Goal: Transaction & Acquisition: Purchase product/service

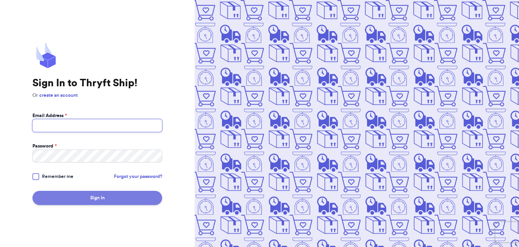
type input "[EMAIL_ADDRESS][DOMAIN_NAME]"
click at [41, 196] on button "Sign In" at bounding box center [97, 198] width 130 height 14
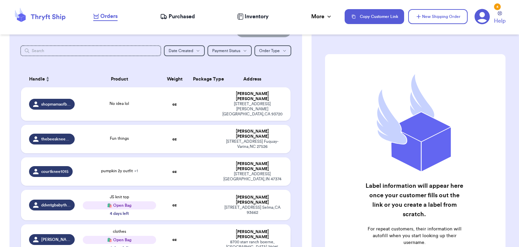
scroll to position [73, 0]
click at [149, 136] on div "Fun things" at bounding box center [119, 139] width 73 height 7
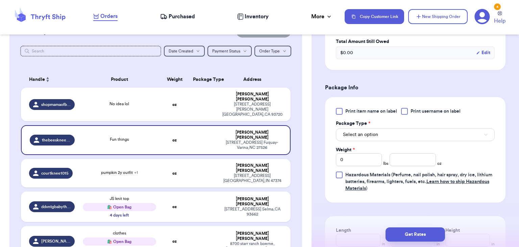
scroll to position [281, 0]
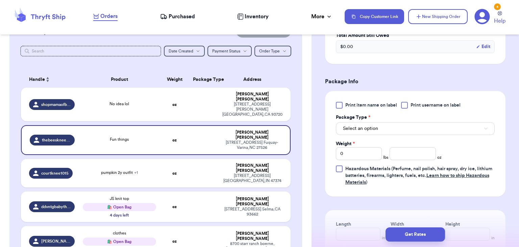
click at [405, 107] on div at bounding box center [404, 105] width 7 height 7
click at [0, 0] on input "Print username on label" at bounding box center [0, 0] width 0 height 0
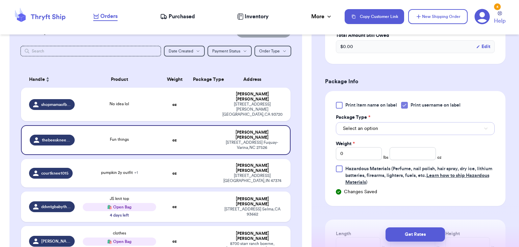
click at [404, 132] on button "Select an option" at bounding box center [415, 128] width 159 height 13
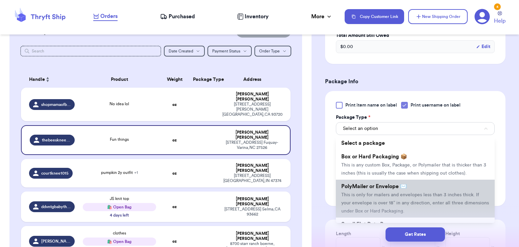
click at [389, 194] on span "This is only for mailers and envelopes less than 3 inches thick. If your envelo…" at bounding box center [415, 202] width 148 height 21
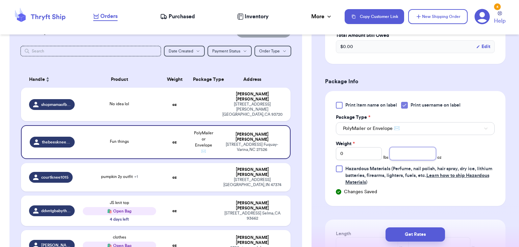
click at [408, 151] on input "number" at bounding box center [413, 153] width 46 height 13
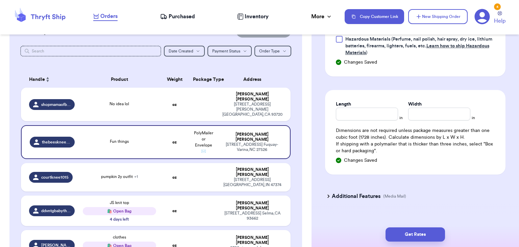
scroll to position [411, 0]
type input "15.3"
click at [379, 111] on input "Length" at bounding box center [367, 112] width 62 height 13
type input "10"
click at [437, 105] on div "Width *" at bounding box center [439, 103] width 62 height 7
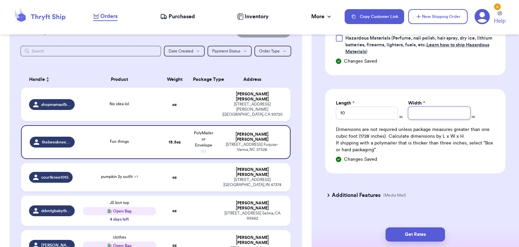
click at [435, 112] on input "Width *" at bounding box center [439, 112] width 62 height 13
type input "10"
click at [411, 234] on button "Get Rates" at bounding box center [416, 234] width 60 height 14
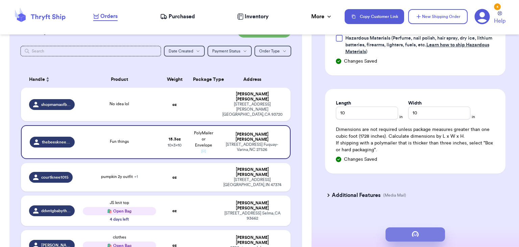
scroll to position [0, 0]
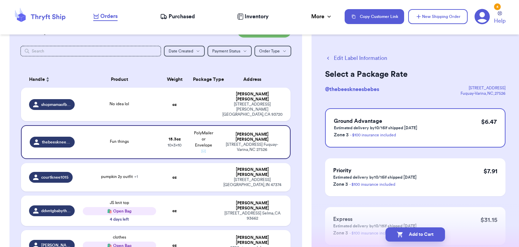
click at [411, 234] on button "Add to Cart" at bounding box center [416, 234] width 60 height 14
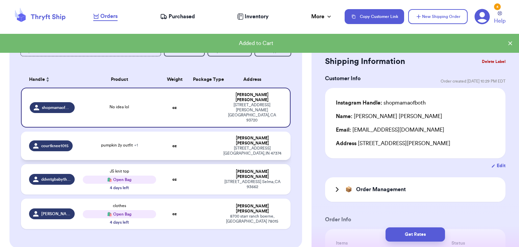
click at [167, 137] on td "oz" at bounding box center [174, 146] width 29 height 28
type input "pumpkin 2y outfit"
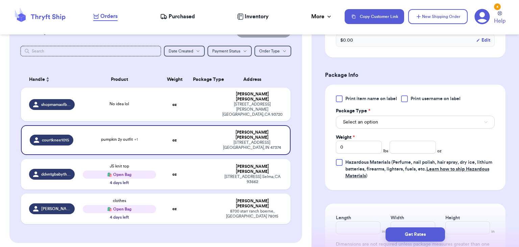
scroll to position [312, 0]
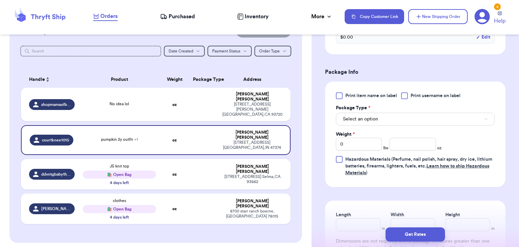
click at [406, 96] on div at bounding box center [404, 95] width 7 height 7
click at [0, 0] on input "Print username on label" at bounding box center [0, 0] width 0 height 0
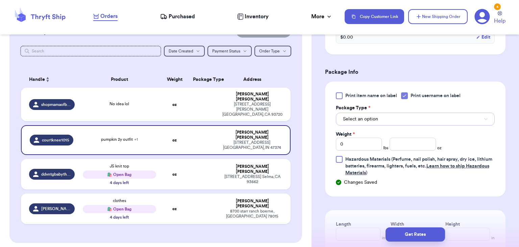
click at [408, 122] on button "Select an option" at bounding box center [415, 119] width 159 height 13
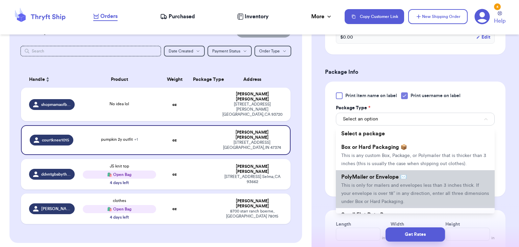
click at [406, 197] on li "PolyMailer or Envelope ✉️ This is only for mailers and envelopes less than 3 in…" at bounding box center [415, 189] width 159 height 38
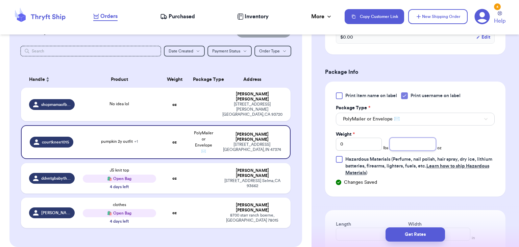
click at [412, 149] on input "number" at bounding box center [413, 144] width 46 height 13
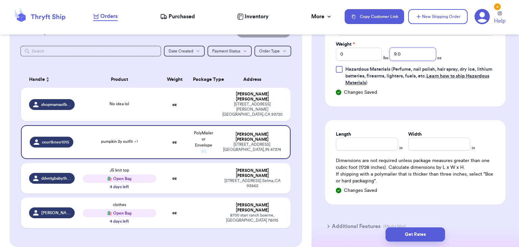
scroll to position [411, 0]
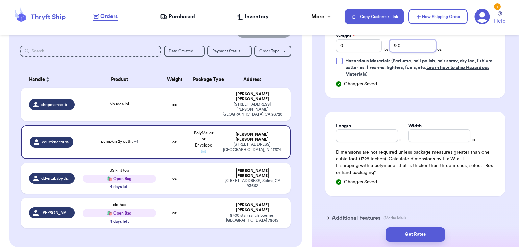
type input "9.0"
click at [373, 124] on div "Length" at bounding box center [367, 125] width 62 height 7
click at [371, 134] on input "Length" at bounding box center [367, 135] width 62 height 13
type input "10"
click at [446, 135] on input "Width *" at bounding box center [439, 135] width 62 height 13
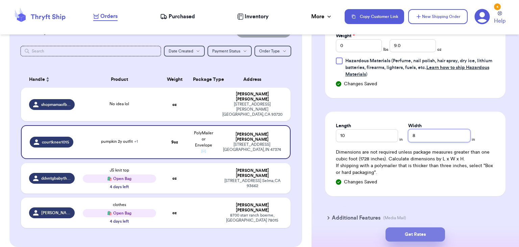
type input "8"
click at [400, 233] on button "Get Rates" at bounding box center [416, 234] width 60 height 14
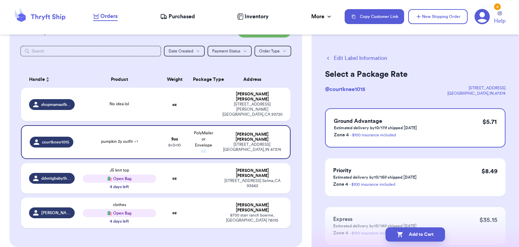
click at [400, 233] on icon "button" at bounding box center [400, 235] width 6 height 6
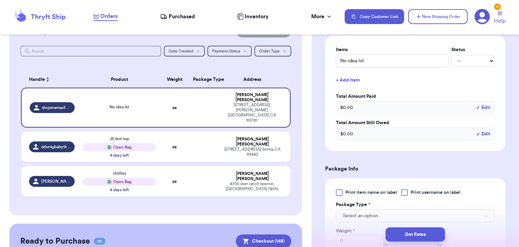
scroll to position [196, 0]
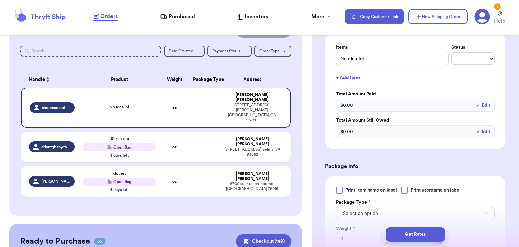
click at [406, 188] on div at bounding box center [404, 190] width 7 height 7
click at [0, 0] on input "Print username on label" at bounding box center [0, 0] width 0 height 0
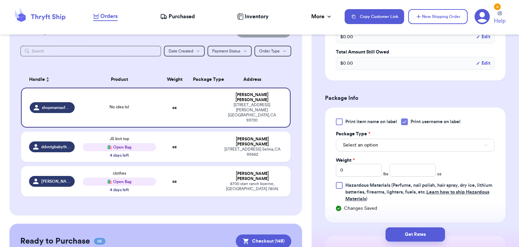
scroll to position [266, 0]
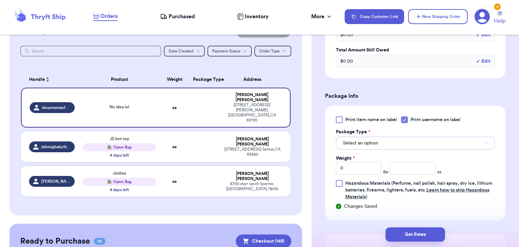
click at [407, 144] on button "Select an option" at bounding box center [415, 143] width 159 height 13
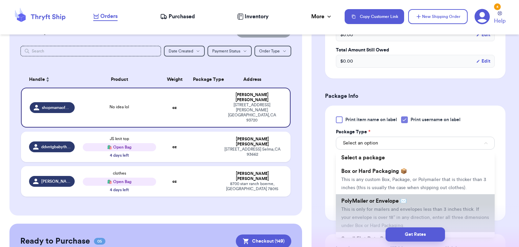
click at [387, 209] on span "This is only for mailers and envelopes less than 3 inches thick. If your envelo…" at bounding box center [415, 217] width 148 height 21
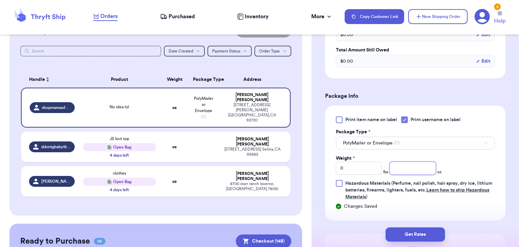
click at [421, 171] on input "number" at bounding box center [413, 168] width 46 height 13
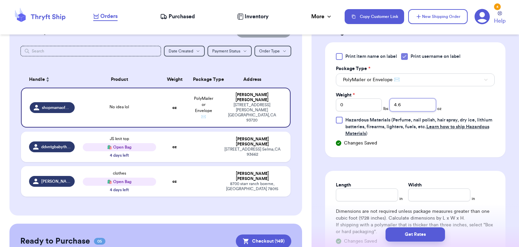
scroll to position [332, 0]
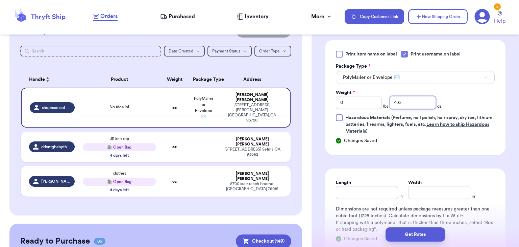
type input "4.6"
click at [345, 188] on input "Length" at bounding box center [367, 192] width 62 height 13
type input "8"
click at [426, 190] on input "Width *" at bounding box center [439, 192] width 62 height 13
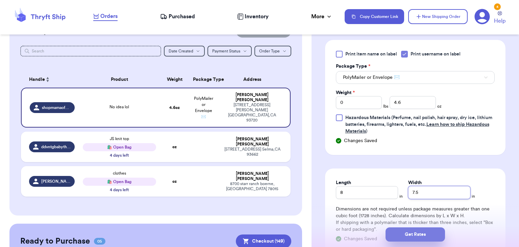
type input "7.5"
click at [431, 233] on button "Get Rates" at bounding box center [416, 234] width 60 height 14
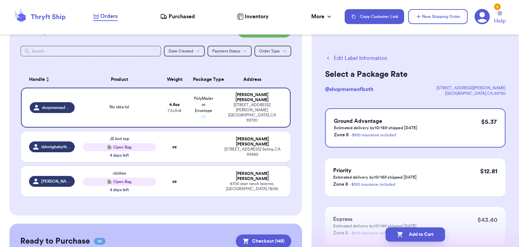
click at [431, 233] on button "Add to Cart" at bounding box center [416, 234] width 60 height 14
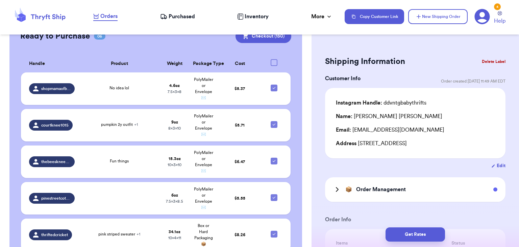
scroll to position [239, 0]
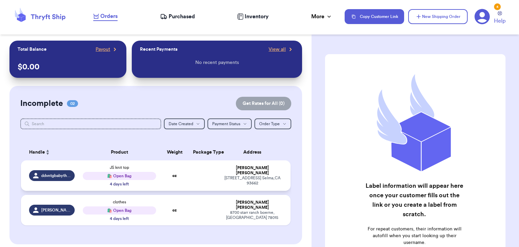
click at [172, 184] on td "oz" at bounding box center [174, 175] width 29 height 30
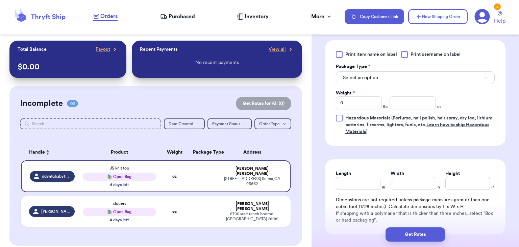
scroll to position [330, 0]
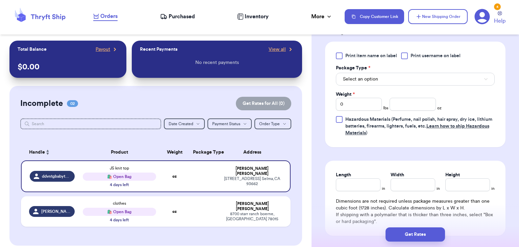
click at [407, 58] on div at bounding box center [404, 55] width 7 height 7
click at [0, 0] on input "Print username on label" at bounding box center [0, 0] width 0 height 0
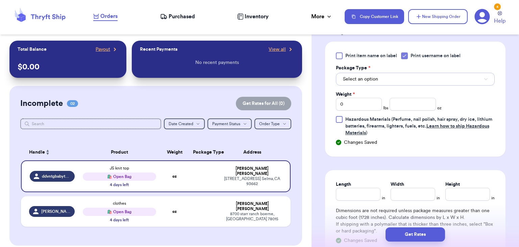
click at [401, 82] on button "Select an option" at bounding box center [415, 79] width 159 height 13
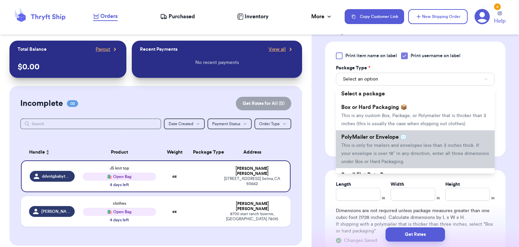
click at [394, 151] on span "This is only for mailers and envelopes less than 3 inches thick. If your envelo…" at bounding box center [415, 153] width 148 height 21
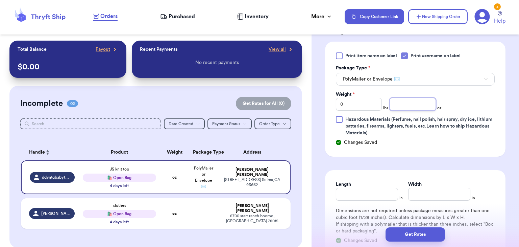
click at [404, 106] on input "number" at bounding box center [413, 104] width 46 height 13
type input "4.3"
click at [348, 190] on input "Length" at bounding box center [367, 194] width 62 height 13
type input "10"
click at [415, 195] on input "Width *" at bounding box center [439, 194] width 62 height 13
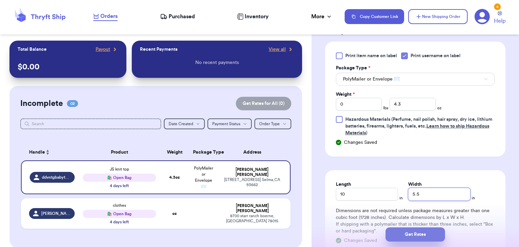
type input "5.5"
click at [412, 238] on button "Get Rates" at bounding box center [416, 234] width 60 height 14
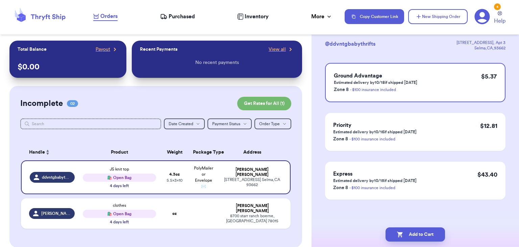
scroll to position [0, 0]
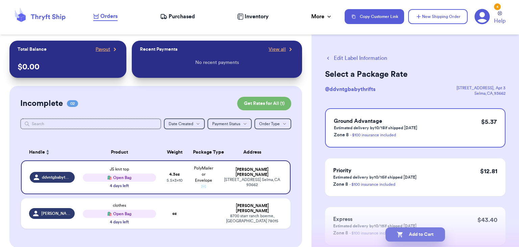
click at [424, 238] on button "Add to Cart" at bounding box center [416, 234] width 60 height 14
